Goal: Task Accomplishment & Management: Use online tool/utility

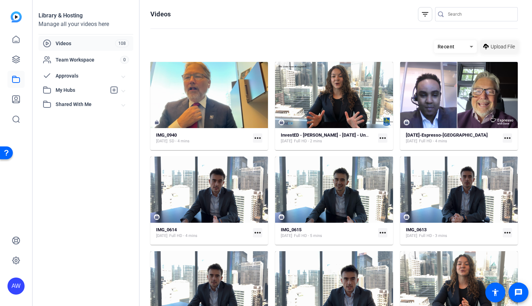
click at [493, 50] on span "Upload File" at bounding box center [502, 46] width 24 height 7
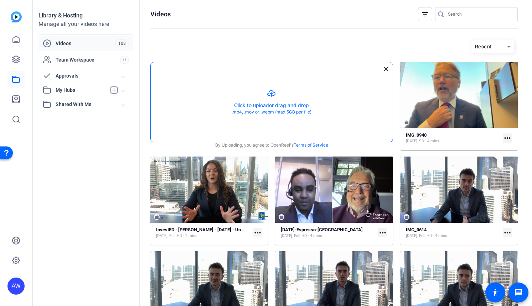
click at [303, 113] on button "button" at bounding box center [272, 102] width 242 height 80
click at [19, 59] on icon at bounding box center [16, 59] width 9 height 9
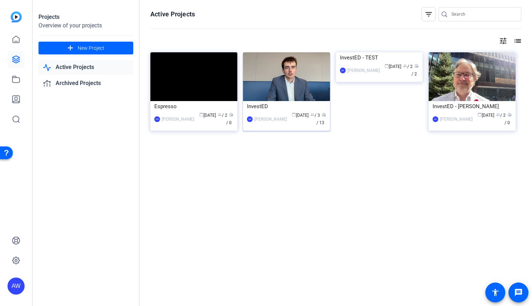
click at [256, 105] on div "InvestED" at bounding box center [286, 106] width 79 height 11
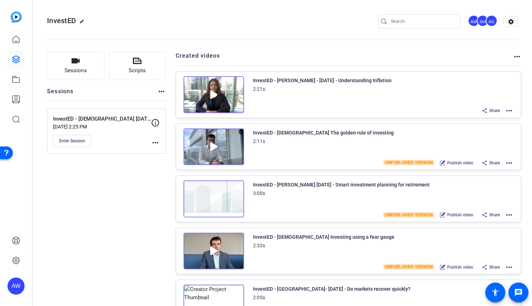
click at [505, 111] on mat-icon "more_horiz" at bounding box center [509, 111] width 9 height 9
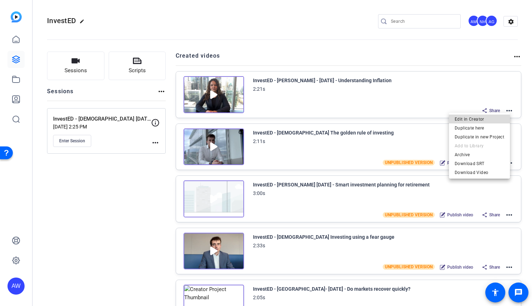
click at [493, 117] on span "Edit in Creator" at bounding box center [480, 119] width 50 height 9
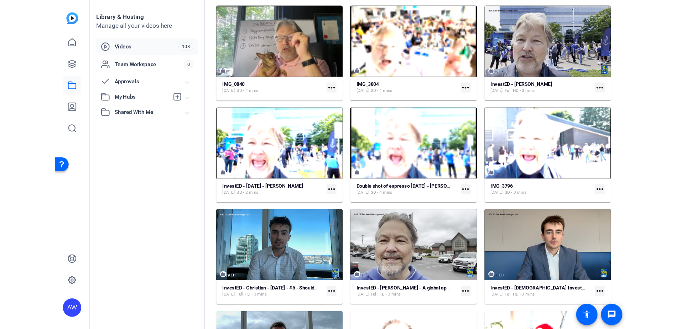
scroll to position [2059, 0]
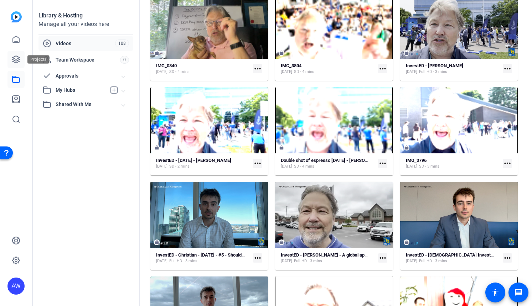
click at [16, 61] on icon at bounding box center [15, 59] width 7 height 7
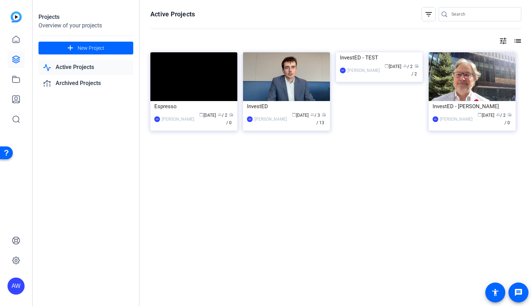
click at [259, 242] on div "Active Projects filter_list tune list Espresso AW Ashley Williams calendar_toda…" at bounding box center [336, 153] width 392 height 306
click at [128, 216] on div "Projects Overview of your projects add New Project Active Projects Archived Pro…" at bounding box center [86, 153] width 107 height 306
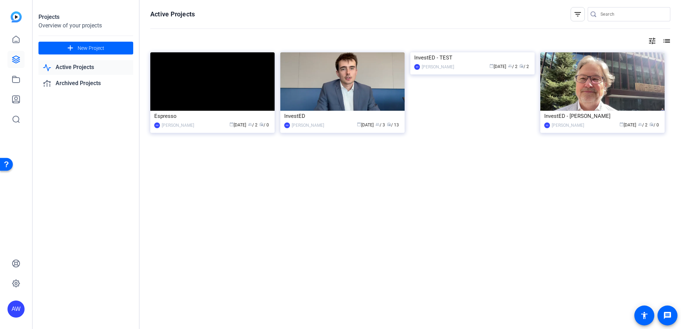
click at [453, 285] on div "Active Projects filter_list tune list Espresso AW Ashley Williams calendar_toda…" at bounding box center [410, 164] width 541 height 329
